Goal: Find specific page/section: Find specific page/section

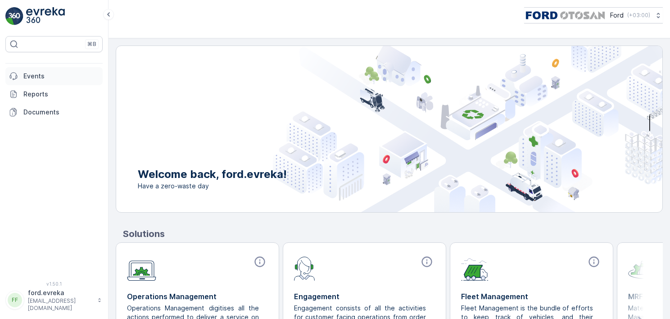
click at [43, 81] on link "Events" at bounding box center [53, 76] width 97 height 18
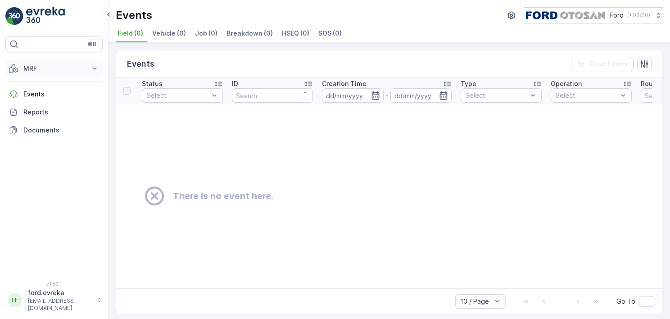
click at [41, 67] on p "MRF" at bounding box center [53, 68] width 61 height 9
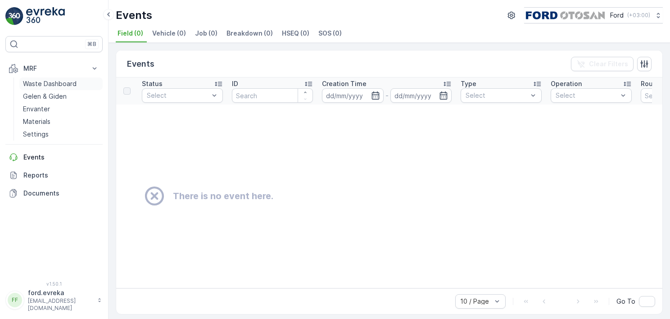
click at [46, 85] on p "Waste Dashboard" at bounding box center [50, 83] width 54 height 9
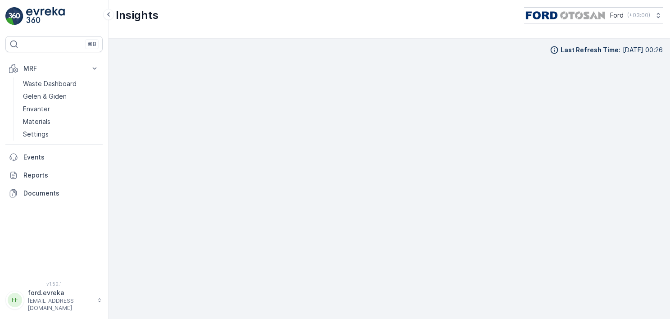
scroll to position [9, 0]
